Goal: Task Accomplishment & Management: Use online tool/utility

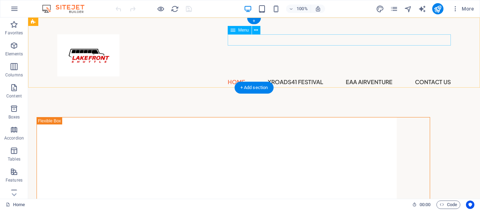
click at [359, 77] on nav "Home XRoads41 Festival EAA AirVenture Contact Us" at bounding box center [253, 82] width 393 height 11
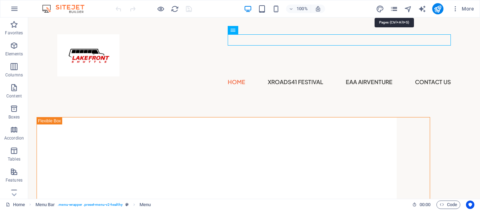
click at [394, 9] on icon "pages" at bounding box center [394, 9] width 8 height 8
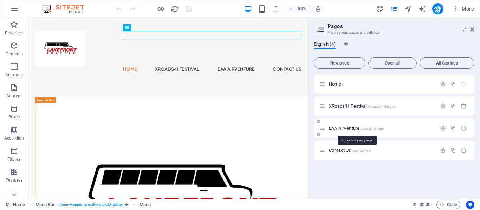
click at [346, 126] on span "EAA AirVenture /eaa-airventure" at bounding box center [356, 128] width 55 height 5
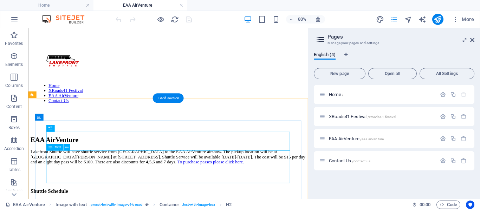
click at [96, 199] on div "Lakefront Shuttle will have shuttle service from UWO to the EAA AirVenture airs…" at bounding box center [203, 189] width 344 height 19
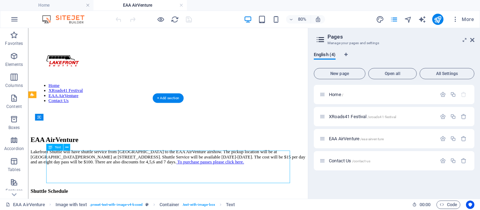
click at [96, 199] on div "Lakefront Shuttle will have shuttle service from UWO to the EAA AirVenture airs…" at bounding box center [203, 189] width 344 height 19
click at [104, 199] on div "Lakefront Shuttle will have shuttle service from UWO to the EAA AirVenture airs…" at bounding box center [203, 189] width 344 height 19
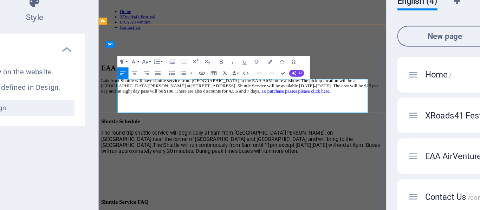
click at [166, 123] on span "Lakefront Shuttle will have shuttle service from UWO to the EAA AirVenture airs…" at bounding box center [268, 113] width 334 height 19
click at [358, 146] on div at bounding box center [271, 137] width 341 height 17
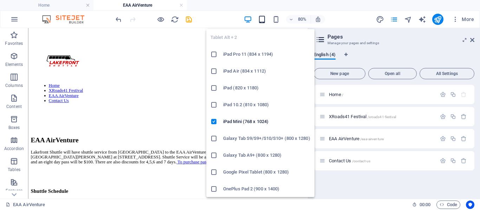
click at [260, 19] on icon "button" at bounding box center [262, 19] width 8 height 8
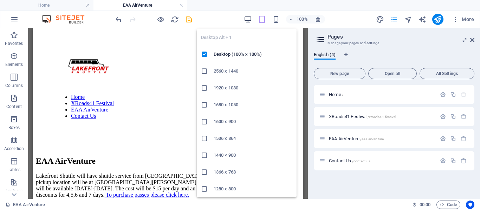
click at [250, 17] on icon "button" at bounding box center [248, 19] width 8 height 8
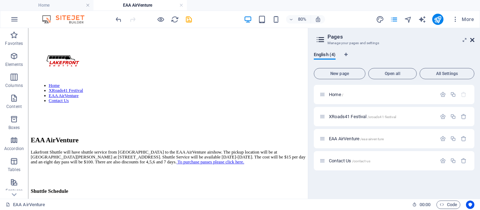
click at [472, 39] on icon at bounding box center [472, 40] width 4 height 6
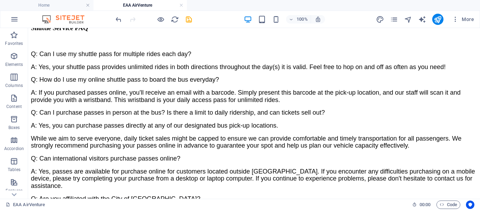
scroll to position [295, 0]
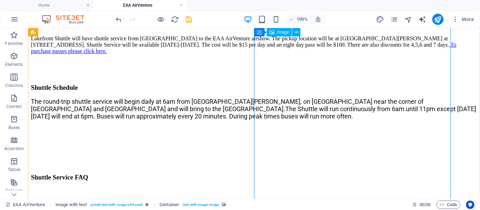
scroll to position [144, 0]
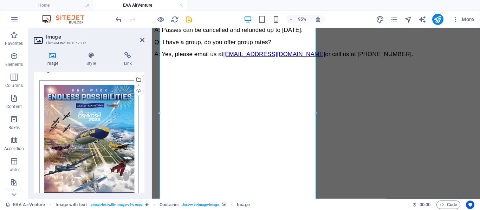
scroll to position [0, 0]
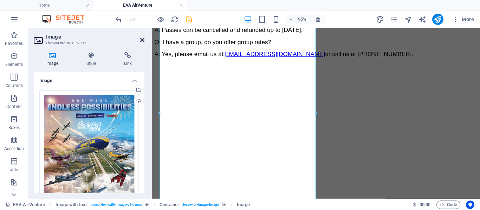
click at [141, 42] on icon at bounding box center [142, 40] width 4 height 6
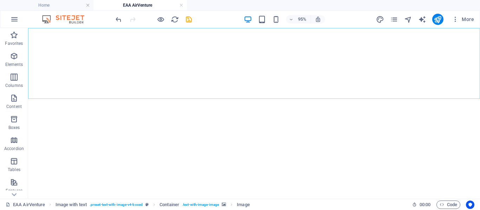
scroll to position [158, 0]
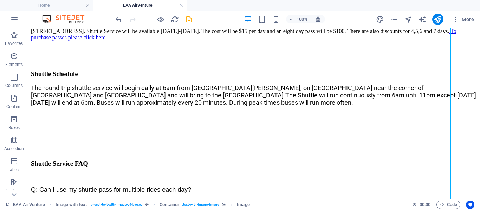
click at [443, 18] on div at bounding box center [437, 19] width 11 height 11
click at [440, 18] on icon "publish" at bounding box center [437, 19] width 8 height 8
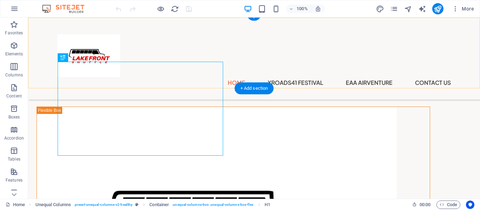
scroll to position [158, 0]
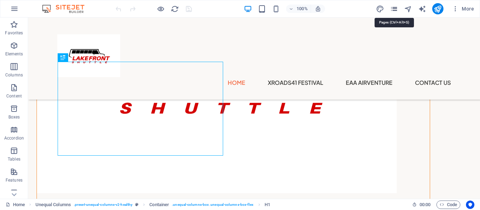
click at [393, 10] on icon "pages" at bounding box center [394, 9] width 8 height 8
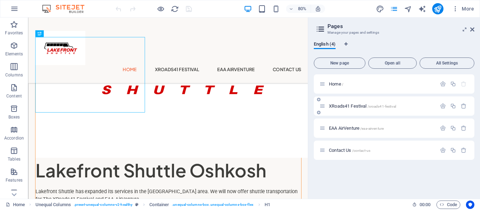
click at [349, 105] on span "XRoads41 Festival /xroads41-festival" at bounding box center [362, 106] width 67 height 5
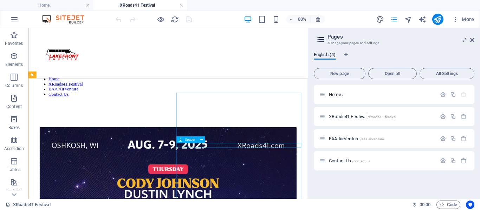
scroll to position [7, 0]
